Goal: Information Seeking & Learning: Check status

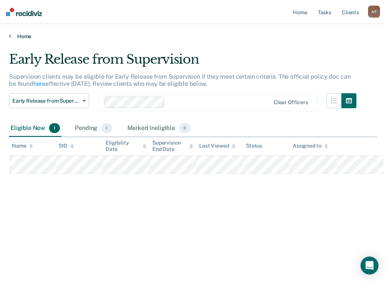
click at [26, 36] on link "Home" at bounding box center [193, 36] width 368 height 7
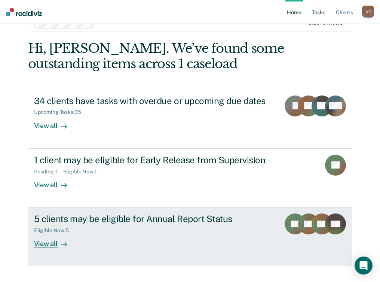
scroll to position [36, 0]
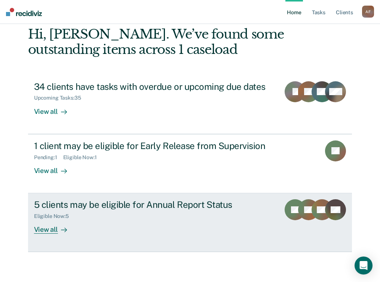
click at [45, 231] on div "View all" at bounding box center [55, 226] width 42 height 15
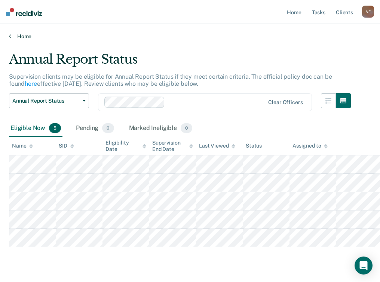
click at [21, 35] on link "Home" at bounding box center [190, 36] width 362 height 7
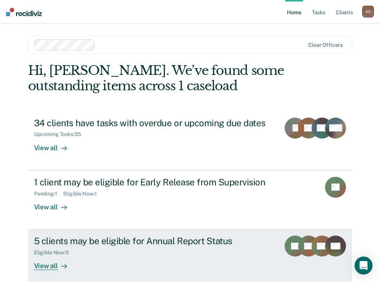
scroll to position [36, 0]
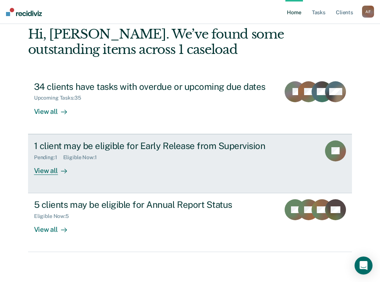
click at [51, 169] on div "View all" at bounding box center [55, 167] width 42 height 15
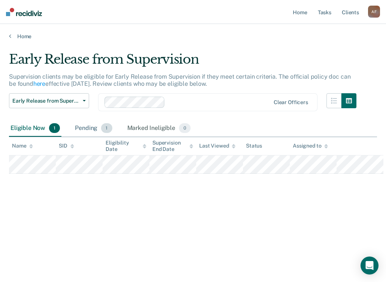
click at [88, 126] on div "Pending 1" at bounding box center [93, 128] width 40 height 16
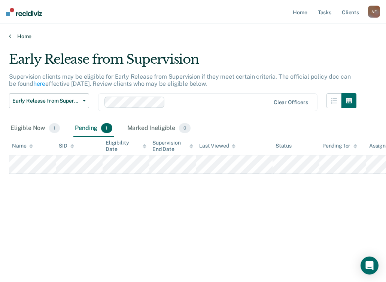
click at [27, 36] on link "Home" at bounding box center [193, 36] width 368 height 7
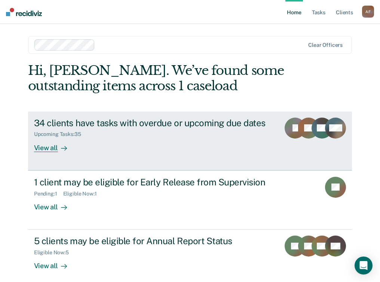
click at [38, 144] on div "View all" at bounding box center [55, 144] width 42 height 15
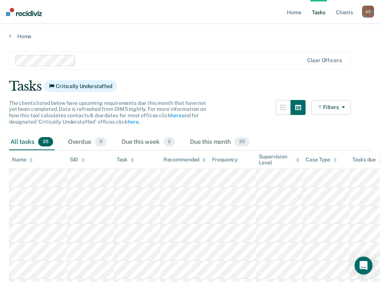
click at [295, 159] on div "Supervision Level" at bounding box center [279, 159] width 41 height 13
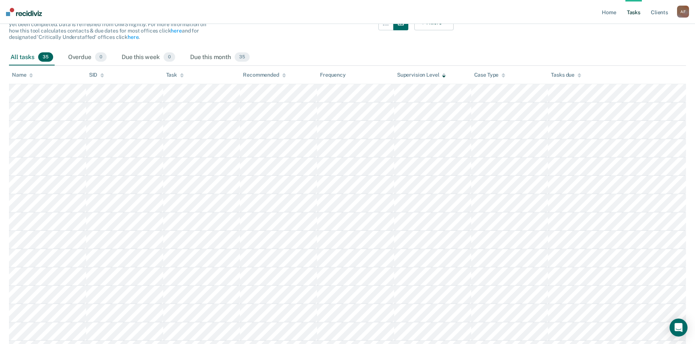
scroll to position [23, 0]
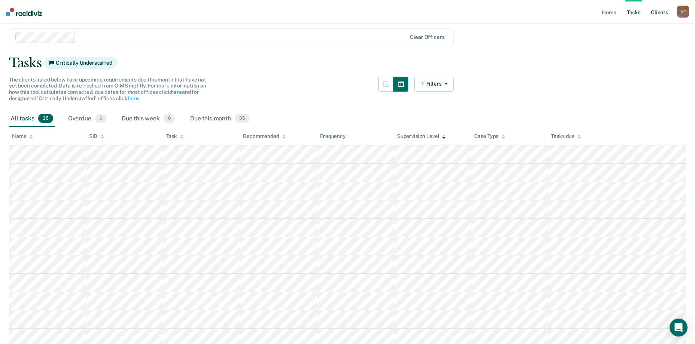
click at [386, 13] on link "Client s" at bounding box center [659, 12] width 20 height 24
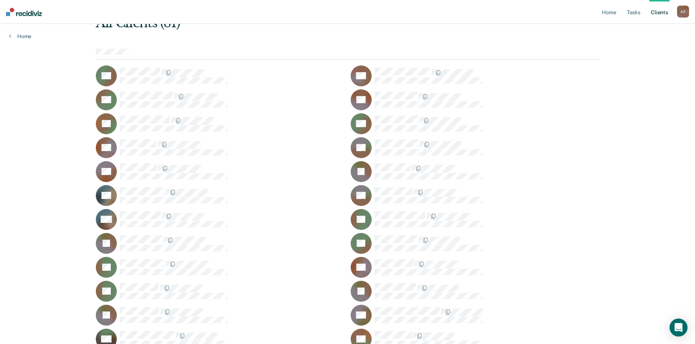
scroll to position [28, 0]
